Goal: Task Accomplishment & Management: Manage account settings

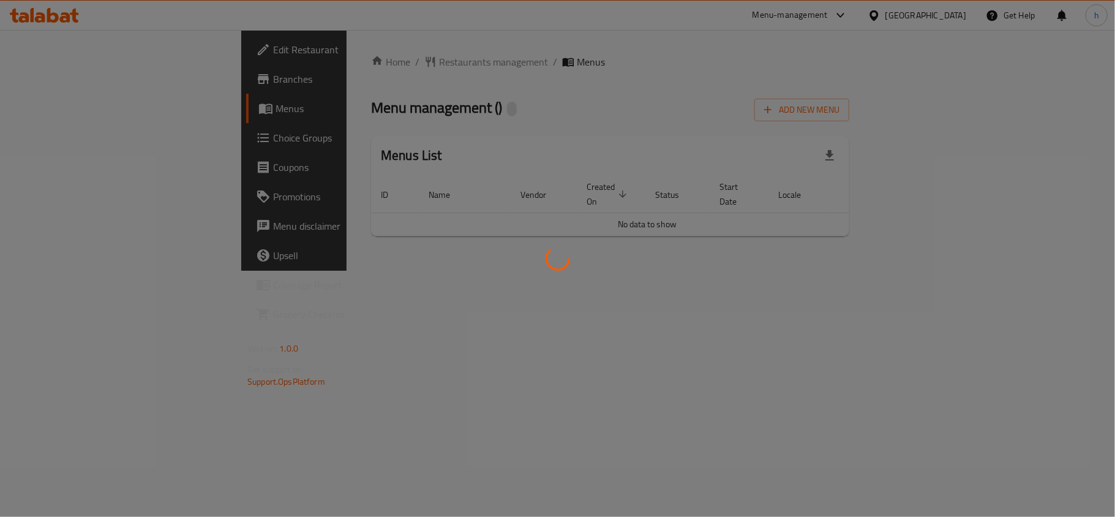
click at [903, 18] on div at bounding box center [557, 258] width 1115 height 517
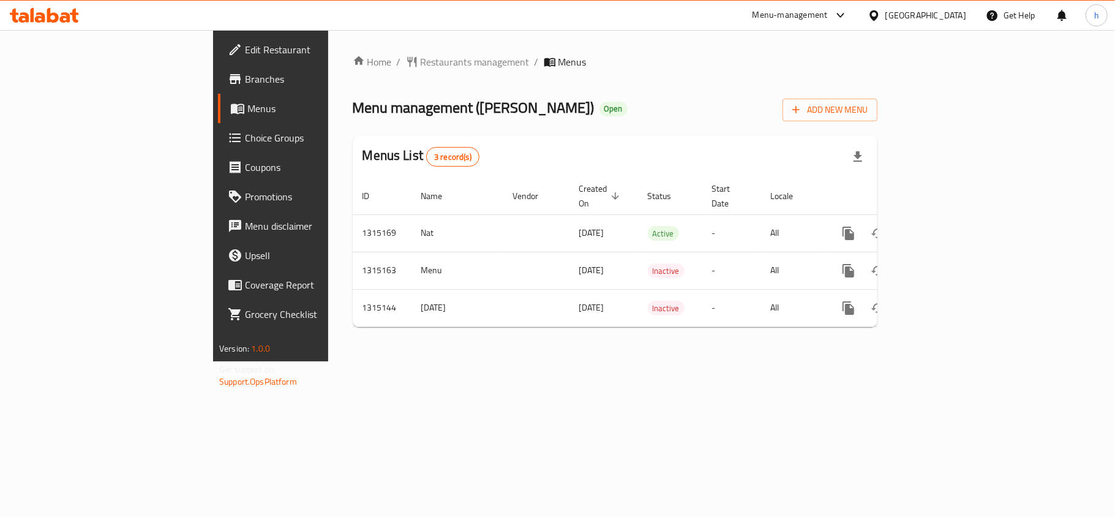
click at [903, 18] on div "United Arab Emirates" at bounding box center [926, 15] width 81 height 13
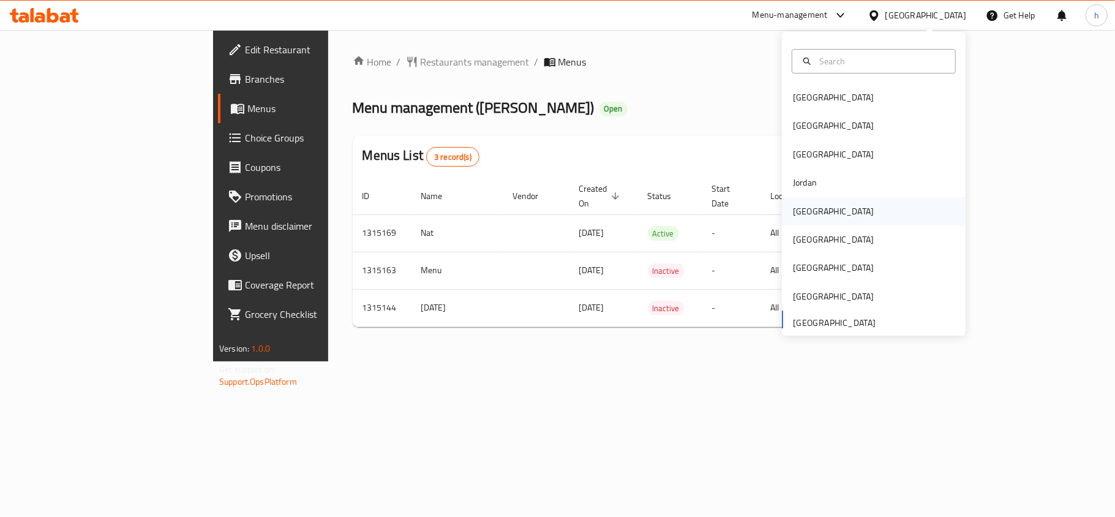
click at [806, 219] on div "[GEOGRAPHIC_DATA]" at bounding box center [833, 211] width 100 height 28
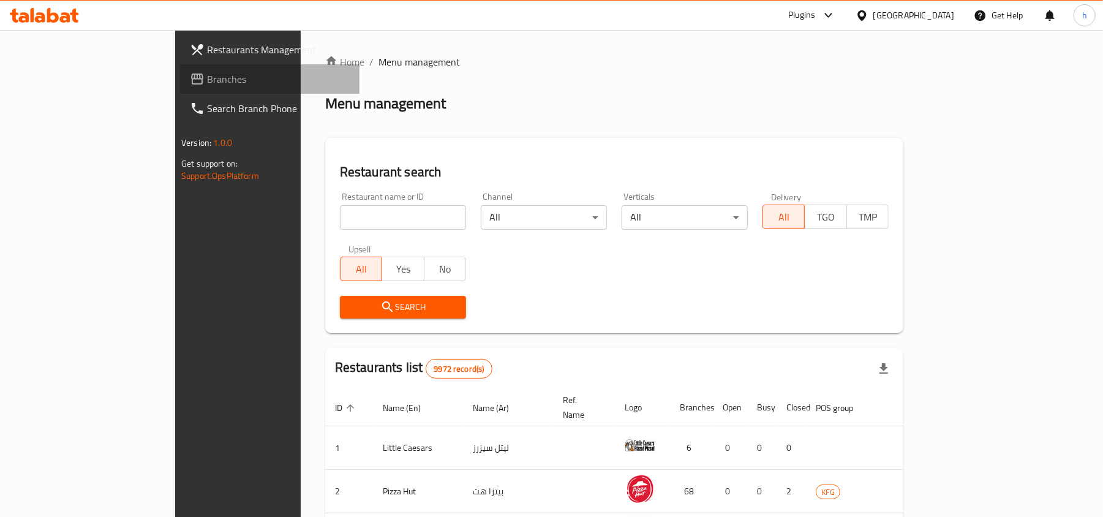
click at [207, 77] on span "Branches" at bounding box center [278, 79] width 143 height 15
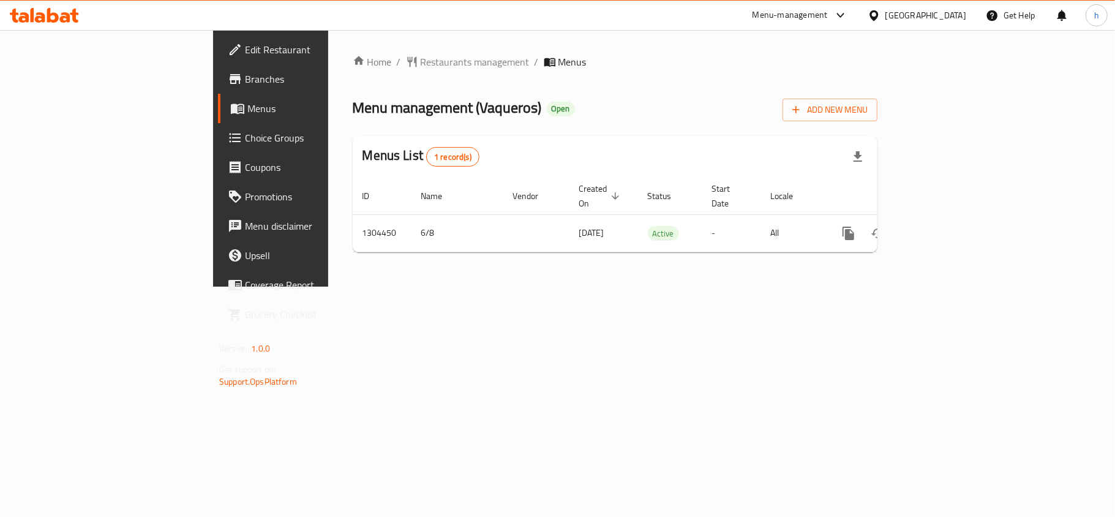
click at [535, 116] on div "Menu management ( Vaqueros ) Open Add New Menu" at bounding box center [615, 108] width 525 height 28
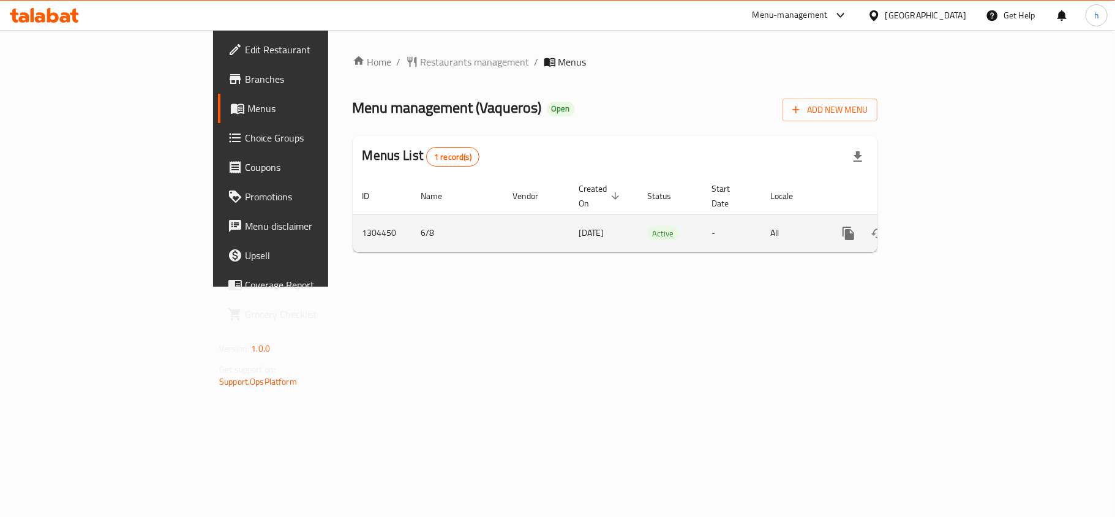
click at [943, 228] on icon "enhanced table" at bounding box center [937, 233] width 11 height 11
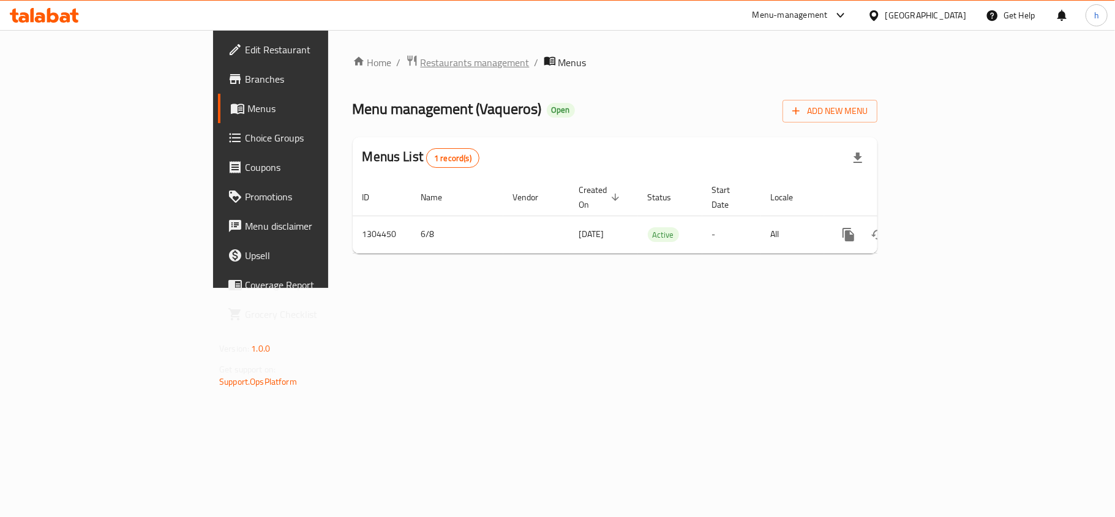
click at [421, 61] on span "Restaurants management" at bounding box center [475, 62] width 109 height 15
click at [247, 104] on span "Menus" at bounding box center [318, 108] width 142 height 15
click at [56, 17] on icon at bounding box center [53, 15] width 12 height 15
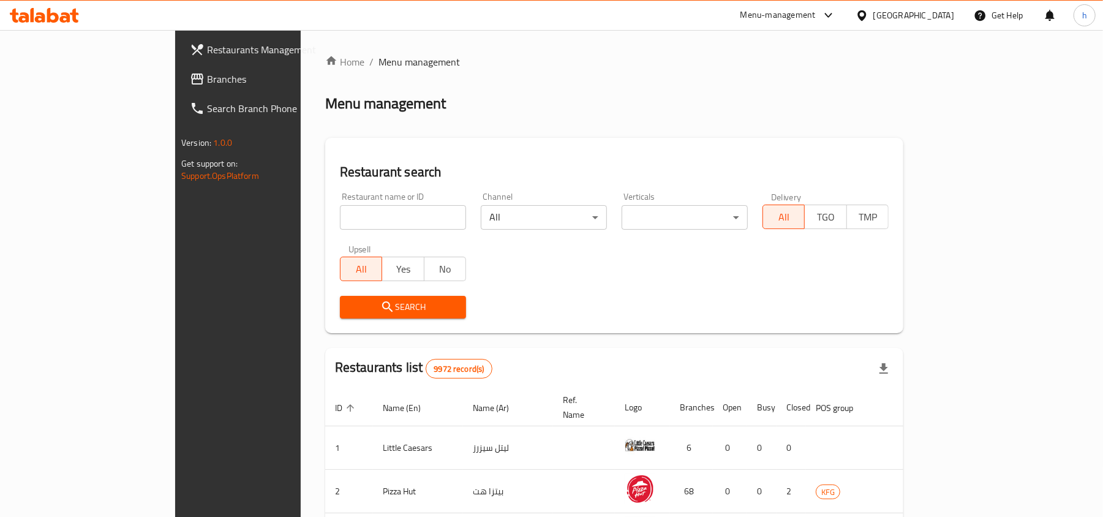
click at [207, 85] on span "Branches" at bounding box center [278, 79] width 143 height 15
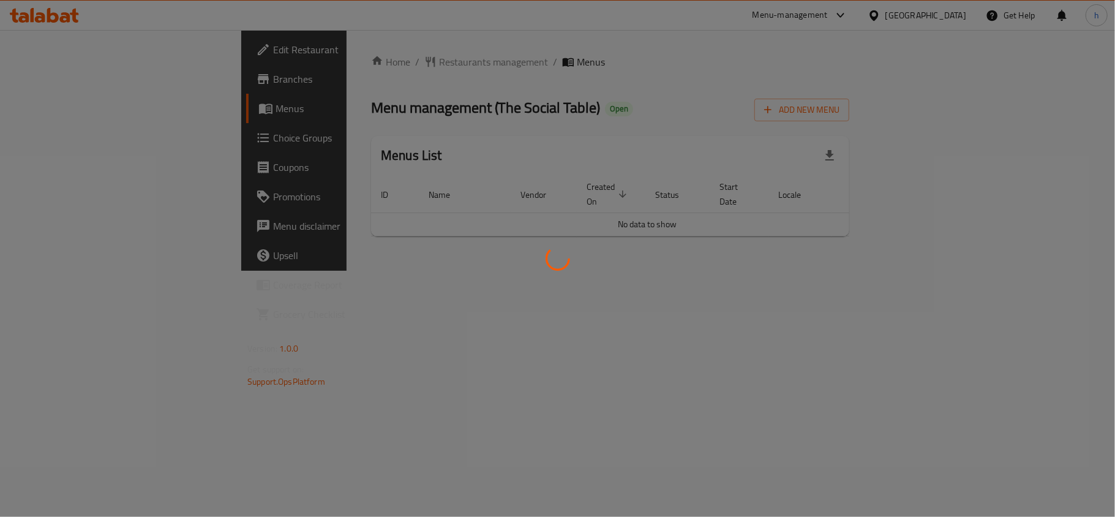
click at [44, 137] on div at bounding box center [557, 258] width 1115 height 517
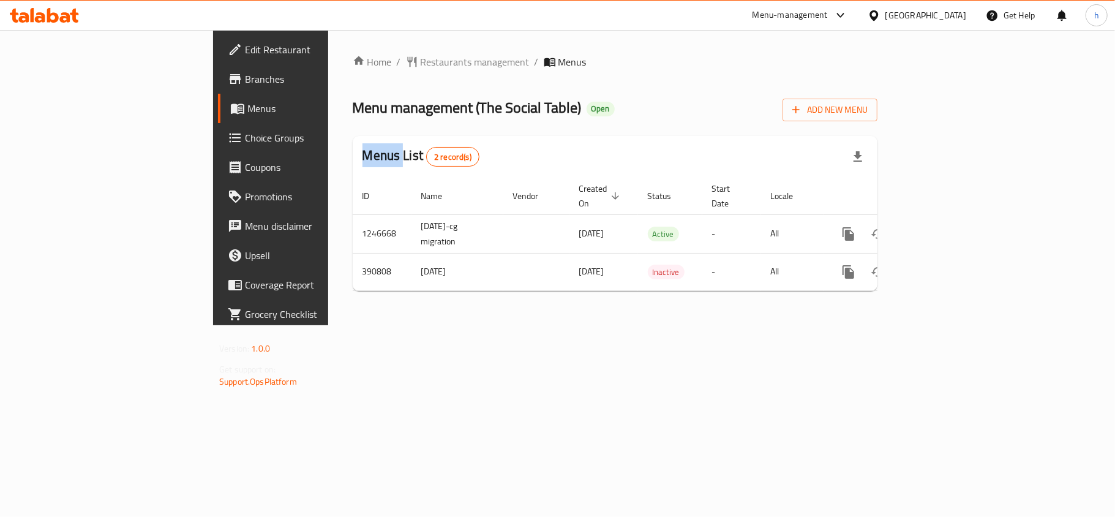
click at [245, 137] on span "Choice Groups" at bounding box center [317, 137] width 145 height 15
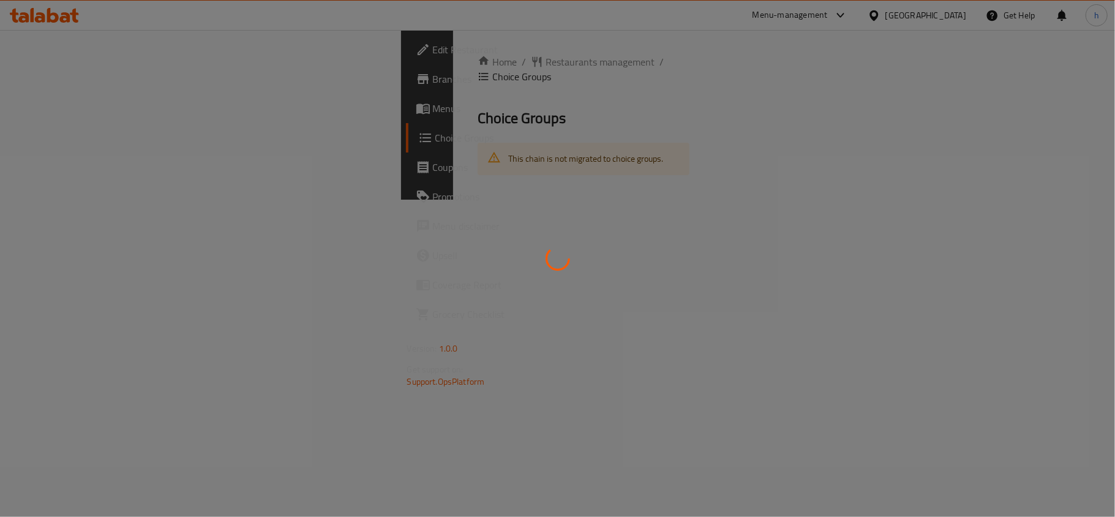
click at [44, 137] on div at bounding box center [557, 258] width 1115 height 517
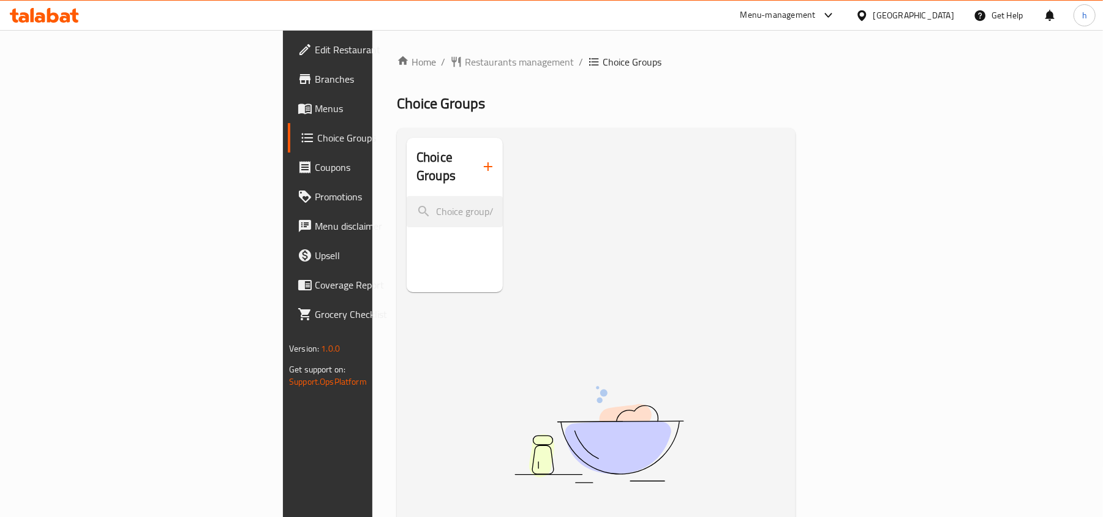
scroll to position [81, 0]
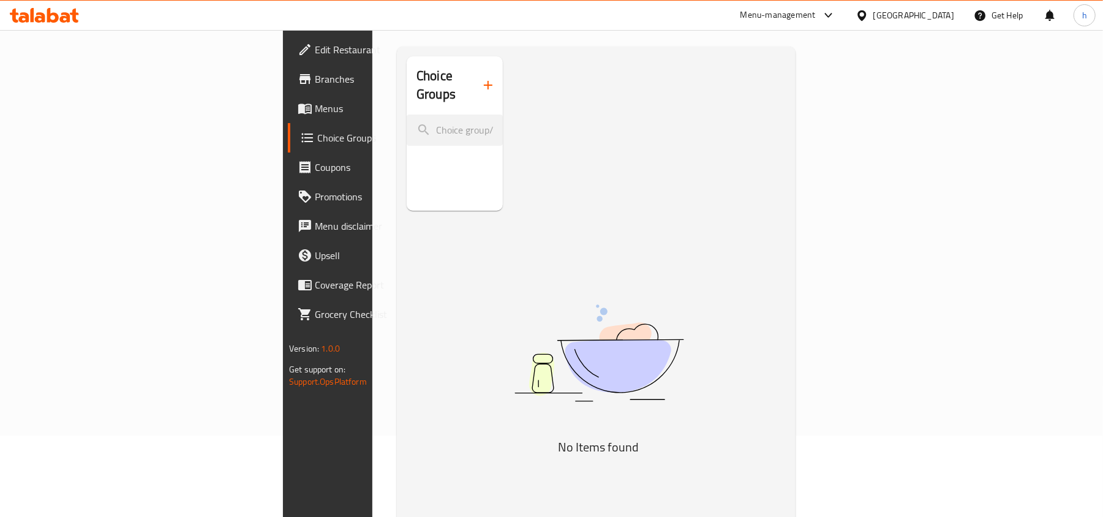
drag, startPoint x: 66, startPoint y: 102, endPoint x: 181, endPoint y: 116, distance: 116.1
click at [315, 102] on span "Menus" at bounding box center [386, 108] width 143 height 15
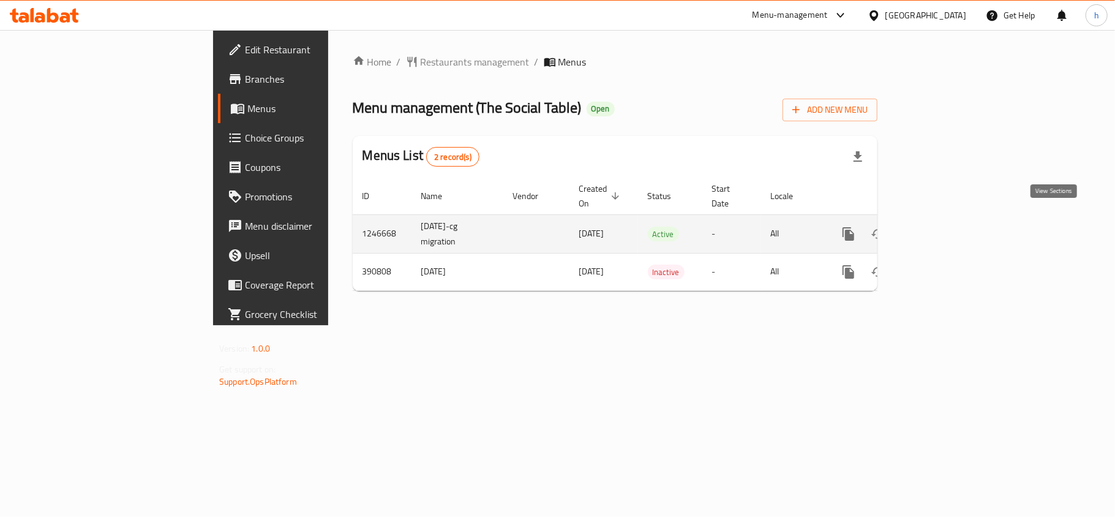
click at [943, 228] on icon "enhanced table" at bounding box center [937, 233] width 11 height 11
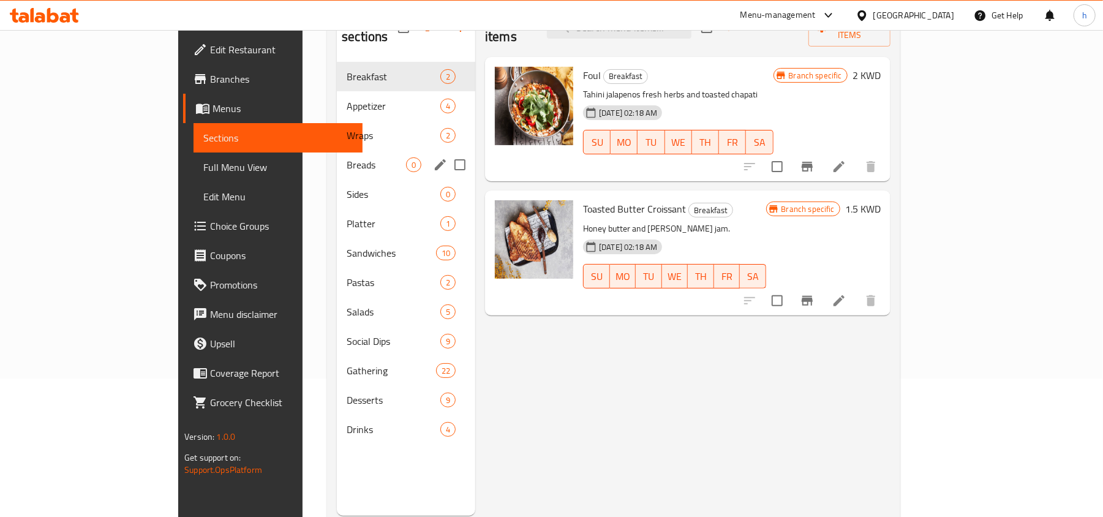
scroll to position [163, 0]
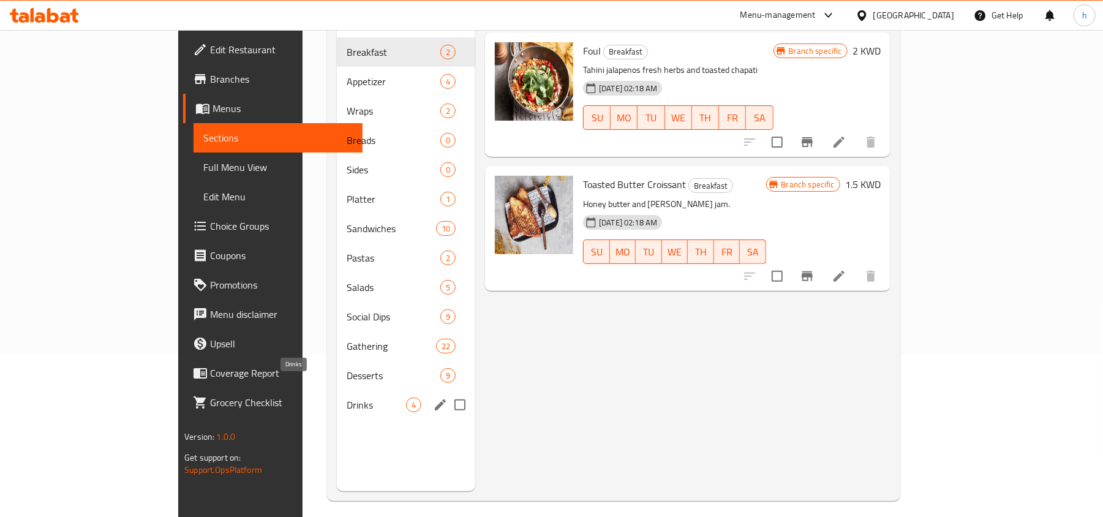
click at [347, 398] on span "Drinks" at bounding box center [376, 405] width 59 height 15
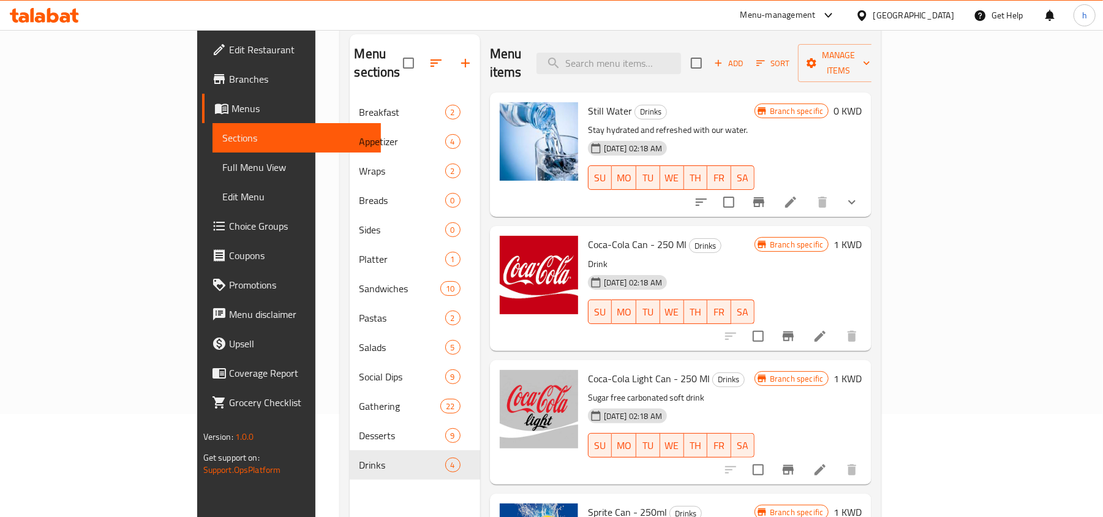
scroll to position [81, 0]
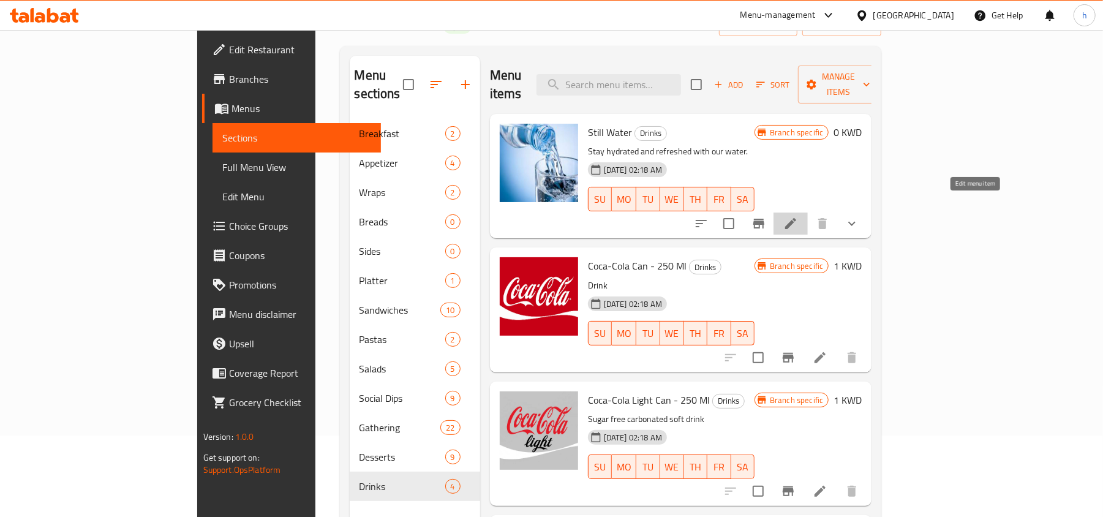
click at [798, 216] on icon at bounding box center [790, 223] width 15 height 15
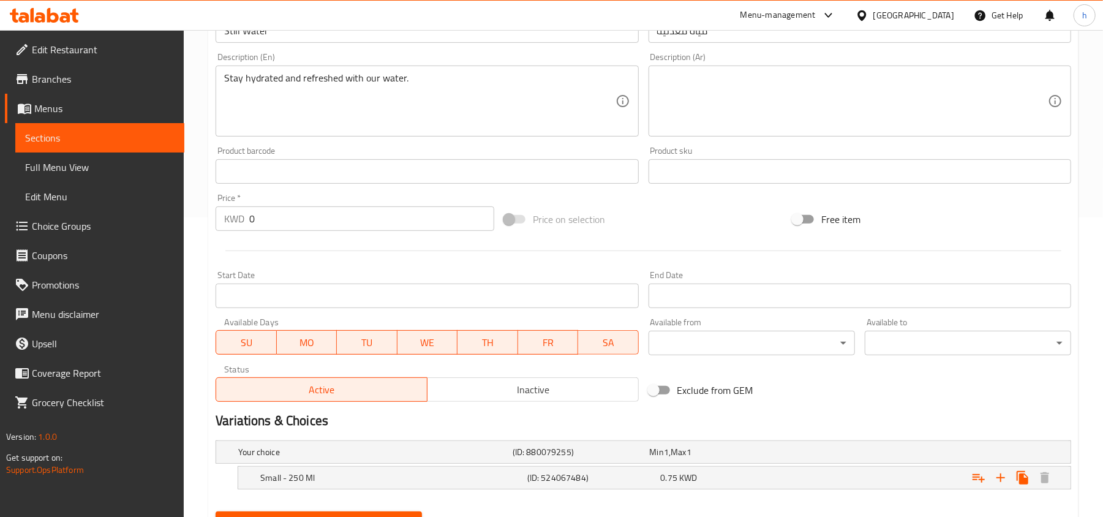
scroll to position [359, 0]
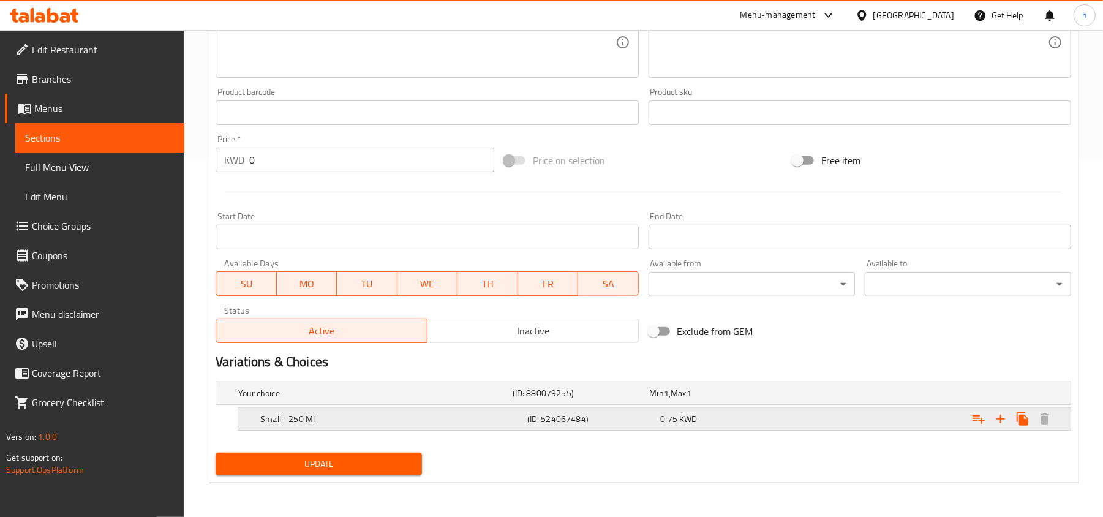
click at [309, 418] on h5 "Small - 250 Ml" at bounding box center [391, 419] width 262 height 12
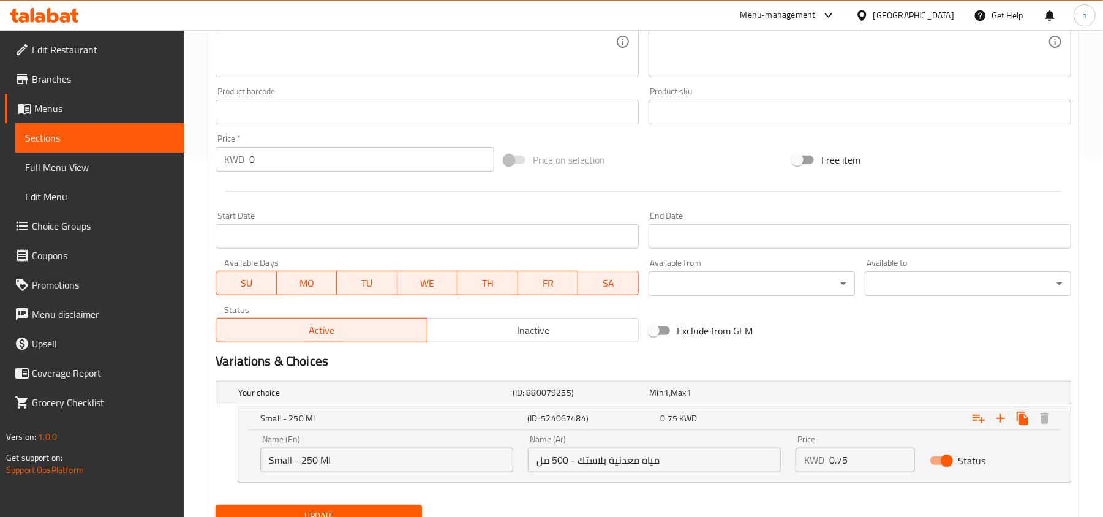
scroll to position [412, 0]
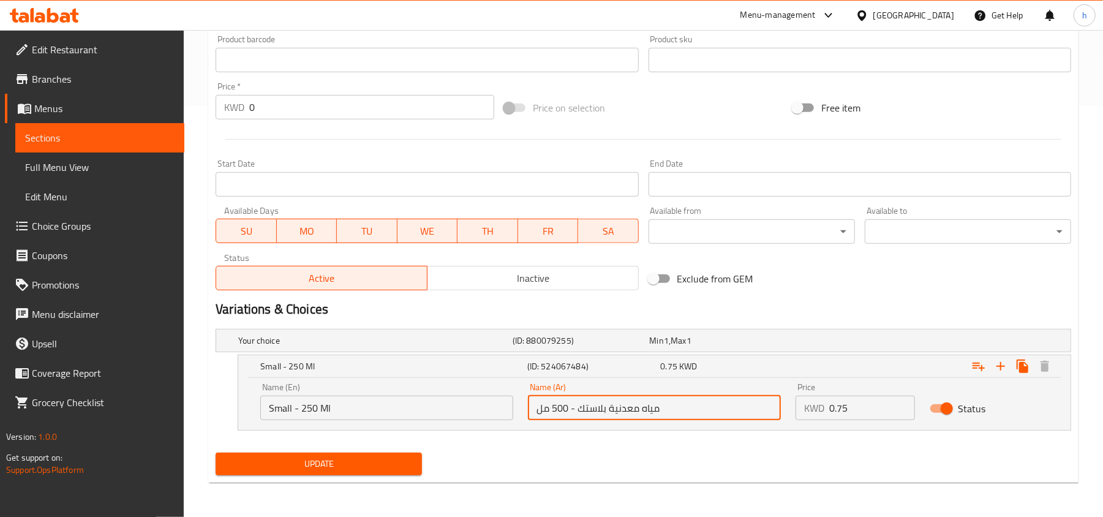
drag, startPoint x: 671, startPoint y: 410, endPoint x: 458, endPoint y: 393, distance: 213.8
click at [458, 393] on div "Name (En) Small - 250 Ml Name (En) Name (Ar) مياه معدنية بلاستك - 500 مل Name (…" at bounding box center [654, 401] width 803 height 52
click at [245, 336] on h5 "Your choice" at bounding box center [373, 340] width 270 height 12
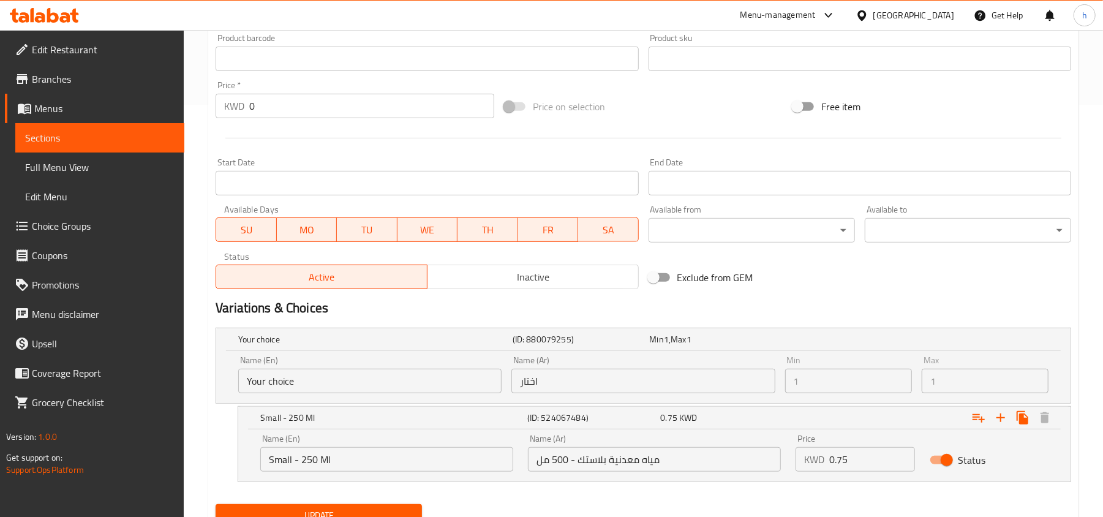
drag, startPoint x: 562, startPoint y: 381, endPoint x: 483, endPoint y: 380, distance: 78.4
click at [483, 380] on div "Name (En) Your choice Name (En) Name (Ar) اختار Name (Ar) Min 1 Min Max 1 Max" at bounding box center [643, 374] width 820 height 47
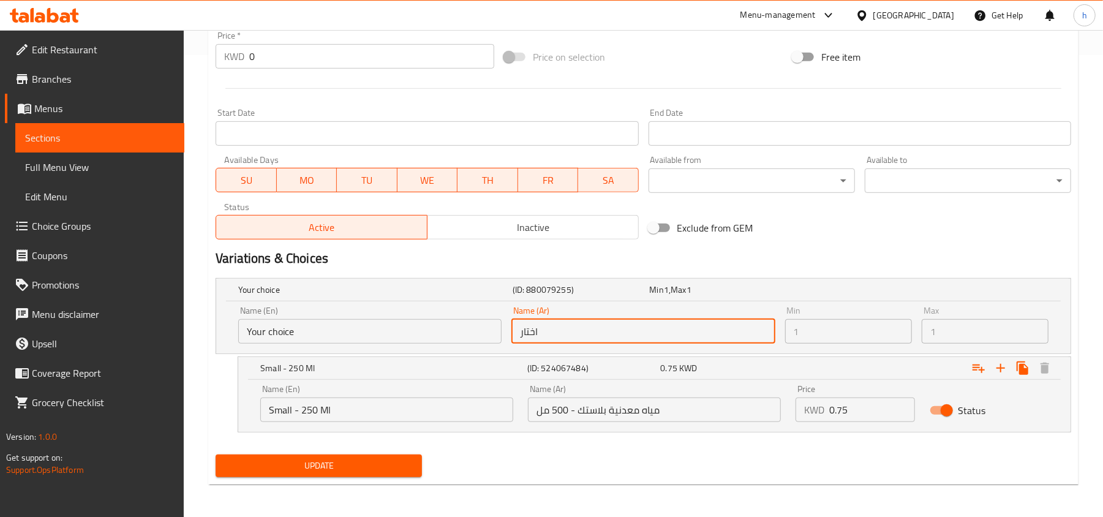
scroll to position [464, 0]
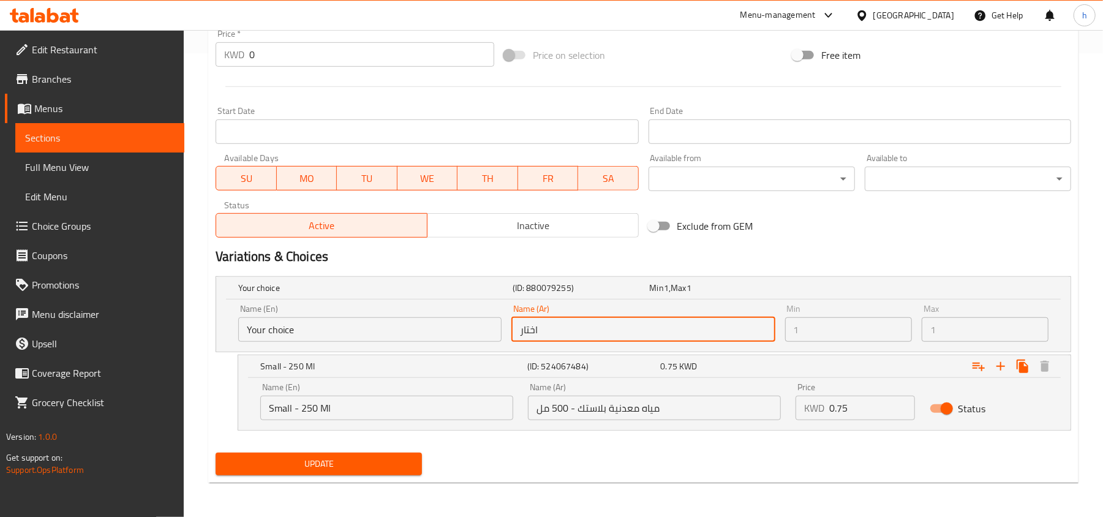
click at [951, 452] on div "Update" at bounding box center [644, 464] width 866 height 32
click at [56, 11] on icon at bounding box center [44, 15] width 69 height 15
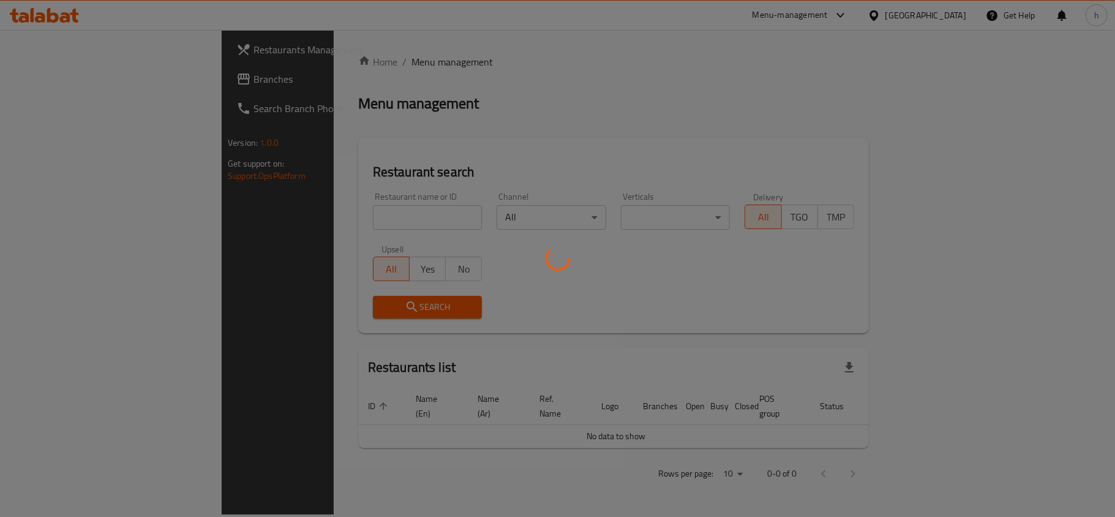
click at [96, 77] on div at bounding box center [557, 258] width 1115 height 517
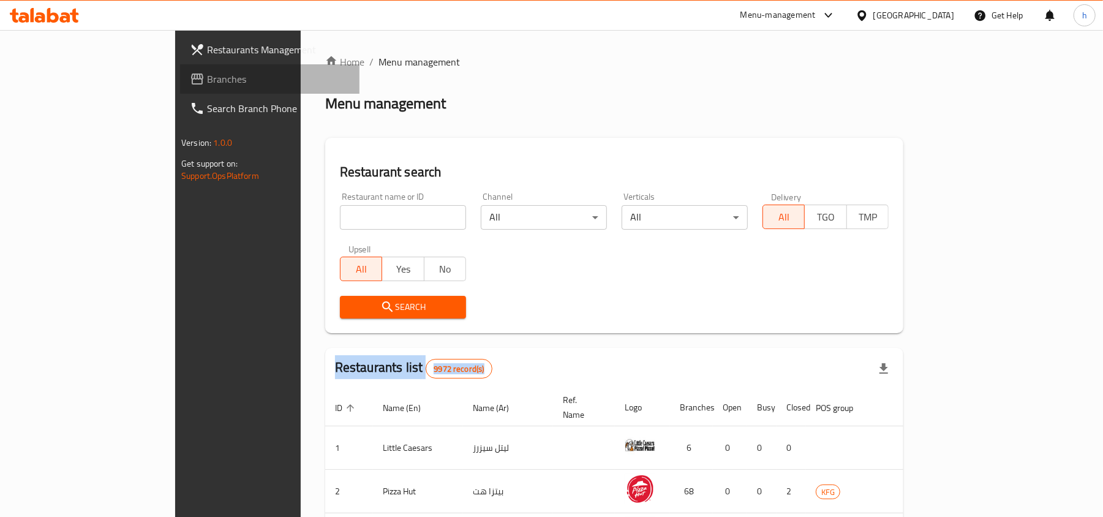
click at [207, 76] on span "Branches" at bounding box center [278, 79] width 143 height 15
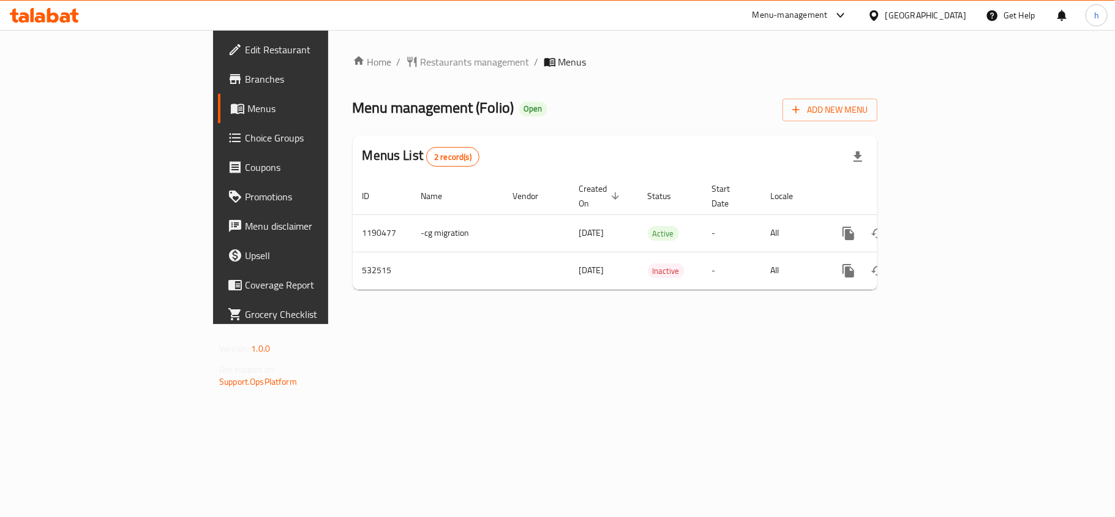
click at [45, 2] on div "Menu-management Kuwait Get Help h" at bounding box center [557, 15] width 1115 height 29
click at [54, 20] on icon at bounding box center [53, 15] width 12 height 15
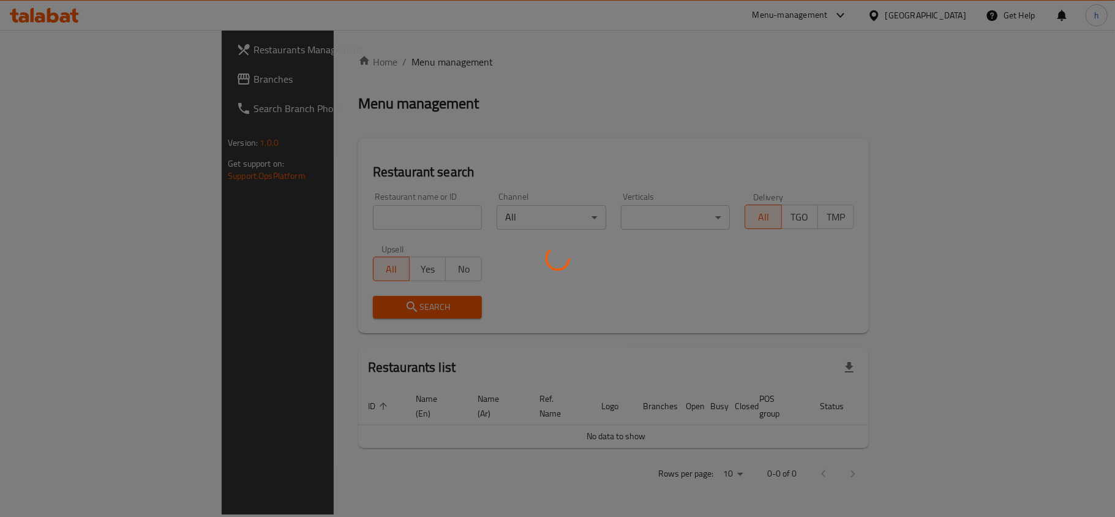
click at [72, 86] on div at bounding box center [557, 258] width 1115 height 517
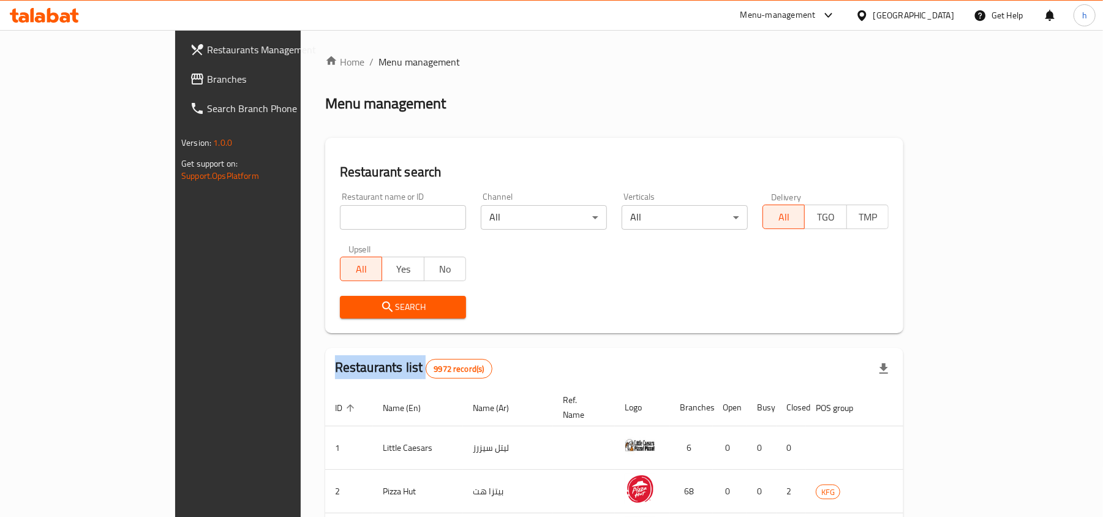
click at [175, 86] on div "Restaurants Management Branches Search Branch Phone Version: 1.0.0 Get support …" at bounding box center [551, 449] width 753 height 838
click at [207, 86] on span "Branches" at bounding box center [278, 79] width 143 height 15
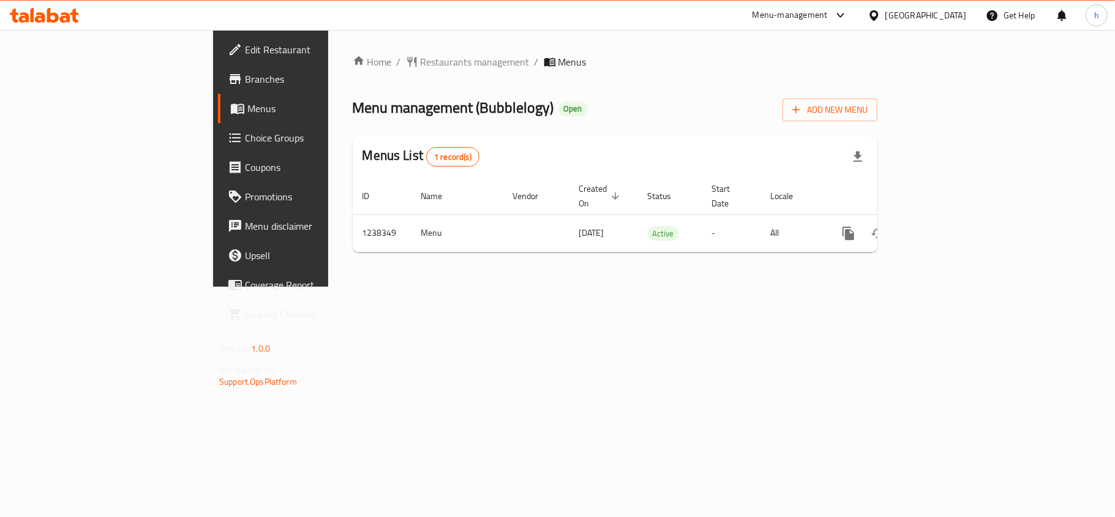
click at [619, 25] on div "Menu-management [GEOGRAPHIC_DATA] Get Help h" at bounding box center [557, 15] width 1115 height 29
click at [960, 17] on div "[GEOGRAPHIC_DATA]" at bounding box center [926, 15] width 81 height 13
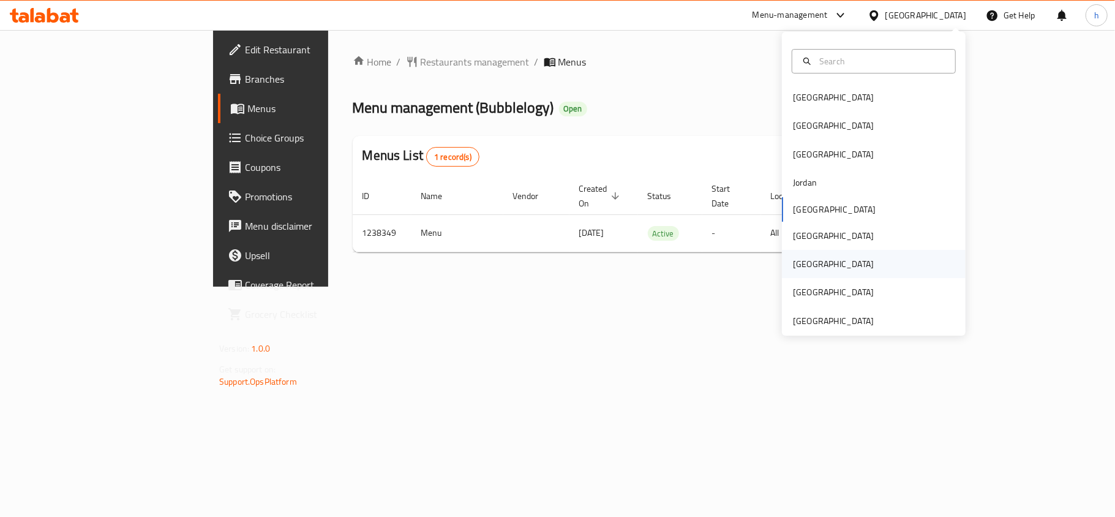
click at [793, 263] on div "[GEOGRAPHIC_DATA]" at bounding box center [833, 263] width 81 height 13
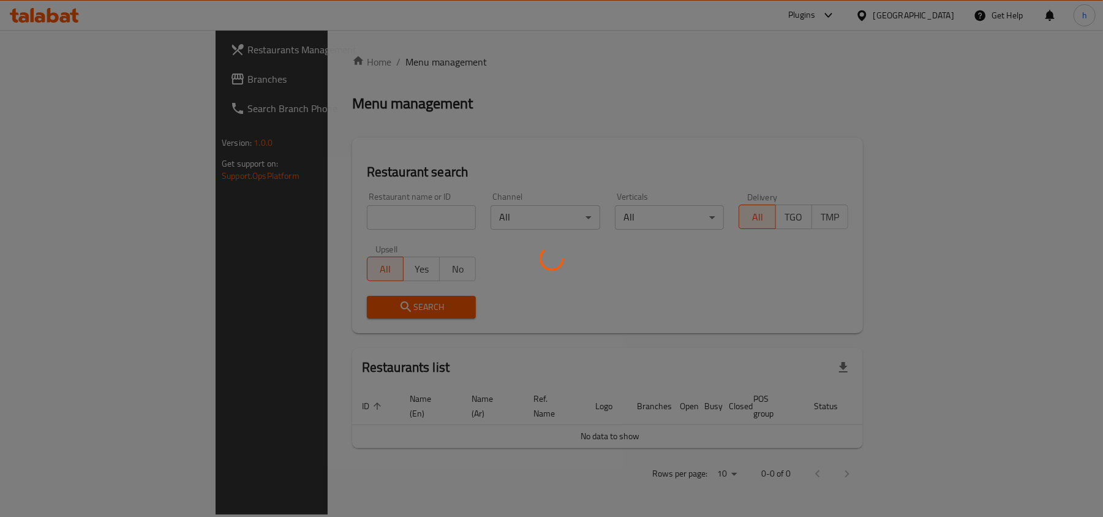
click at [33, 75] on div at bounding box center [551, 258] width 1103 height 517
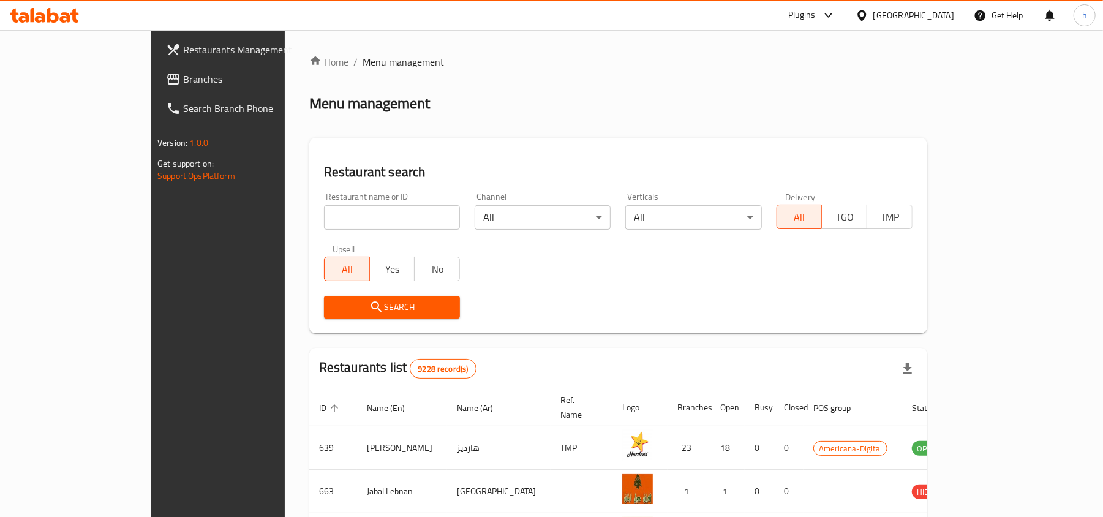
drag, startPoint x: 33, startPoint y: 75, endPoint x: 20, endPoint y: 91, distance: 20.9
click at [156, 91] on link "Branches" at bounding box center [245, 78] width 179 height 29
drag, startPoint x: 22, startPoint y: 86, endPoint x: 119, endPoint y: 92, distance: 96.9
click at [156, 86] on link "Branches" at bounding box center [245, 78] width 179 height 29
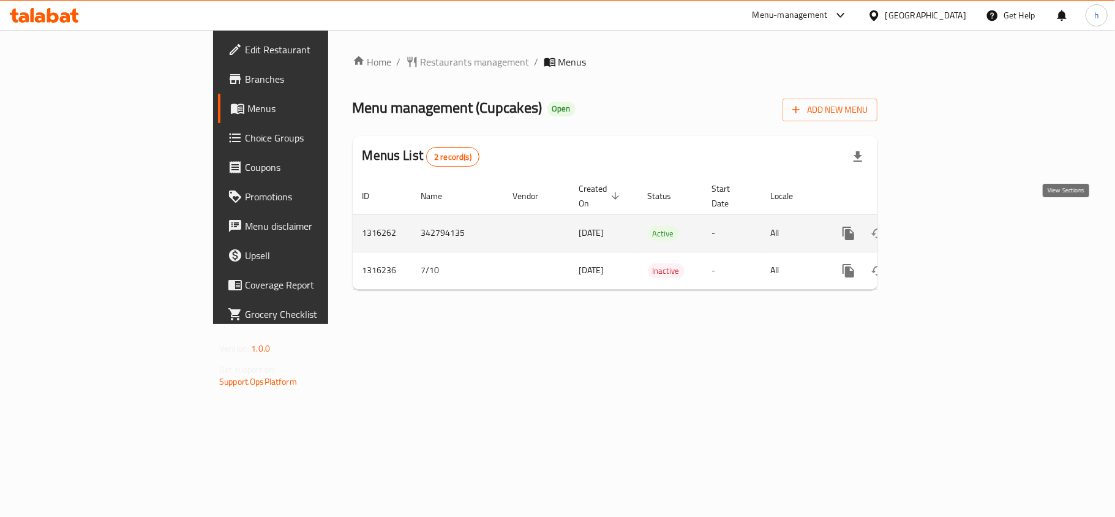
click at [945, 226] on icon "enhanced table" at bounding box center [937, 233] width 15 height 15
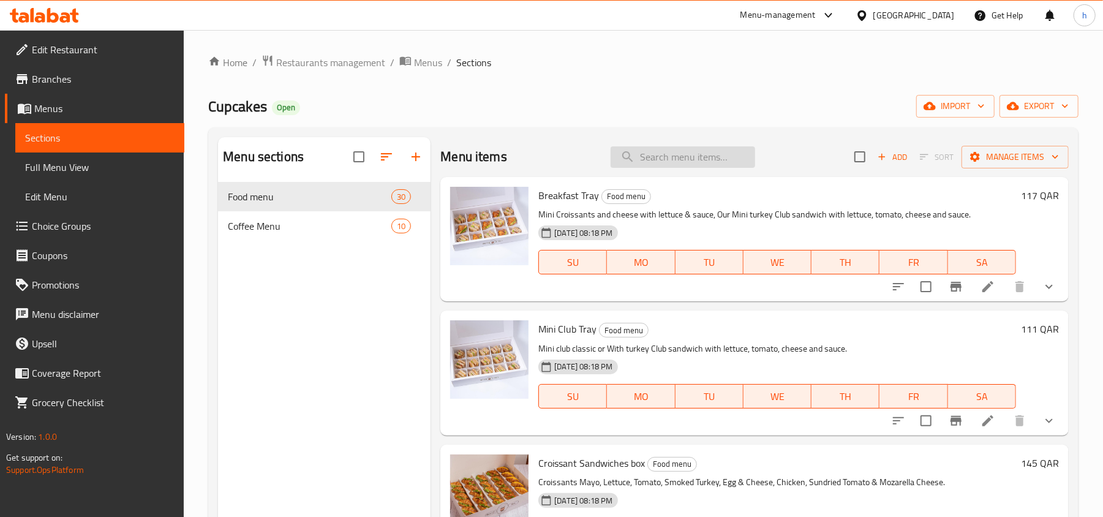
drag, startPoint x: 663, startPoint y: 156, endPoint x: 659, endPoint y: 164, distance: 9.3
click at [663, 157] on input "search" at bounding box center [683, 156] width 145 height 21
paste input "Chicken Pesto Toast"
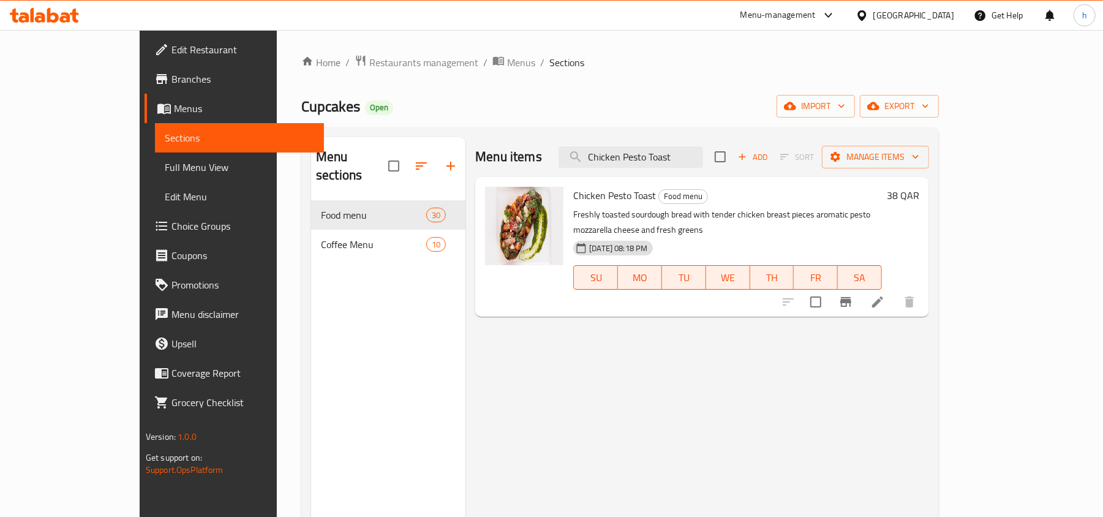
type input "Chicken Pesto Toast"
click at [510, 202] on body "​ Menu-management Qatar Get Help h Edit Restaurant Branches Menus Sections Full…" at bounding box center [551, 273] width 1103 height 487
click at [883, 296] on icon at bounding box center [877, 301] width 11 height 11
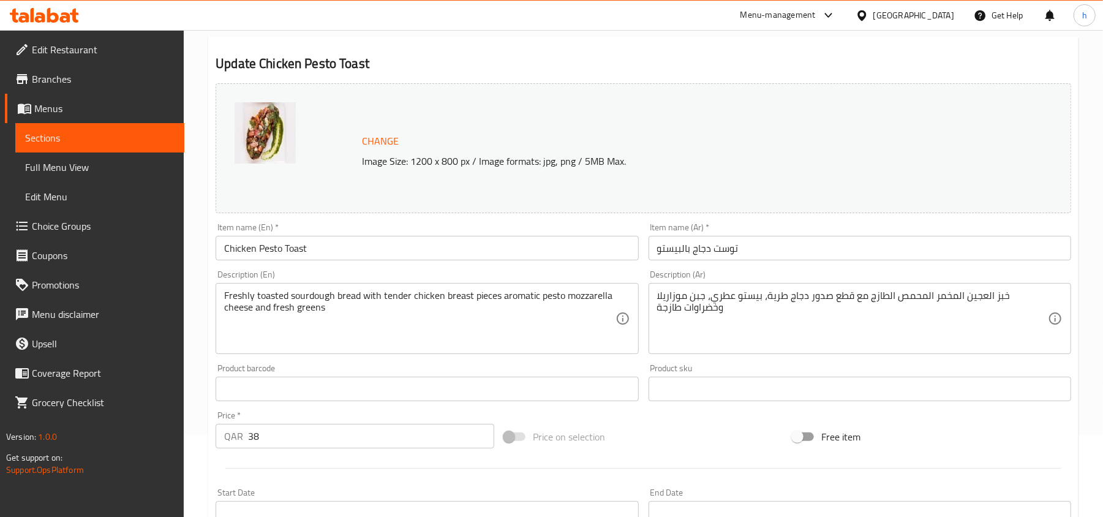
scroll to position [81, 0]
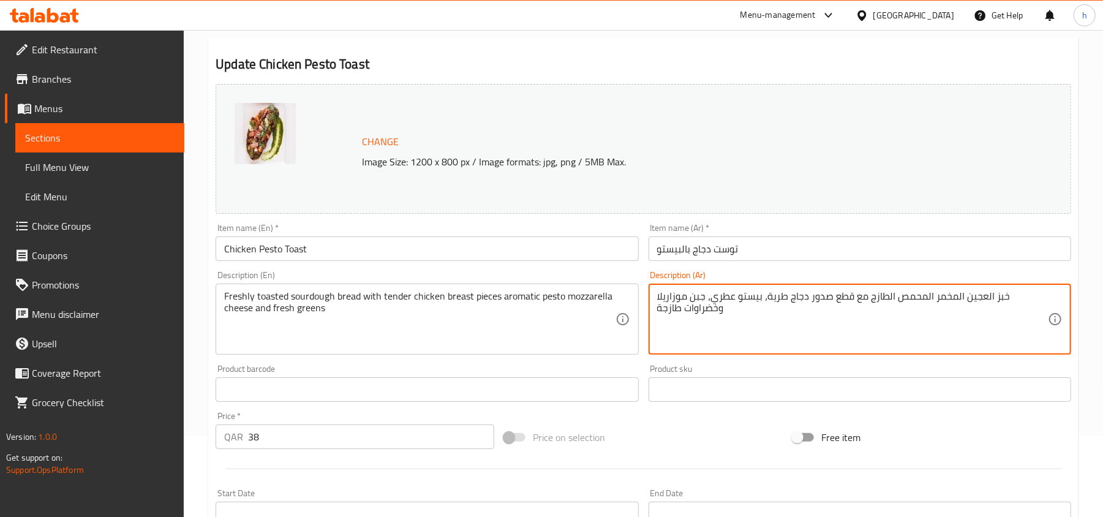
drag, startPoint x: 697, startPoint y: 325, endPoint x: 677, endPoint y: 296, distance: 34.3
